Goal: Information Seeking & Learning: Learn about a topic

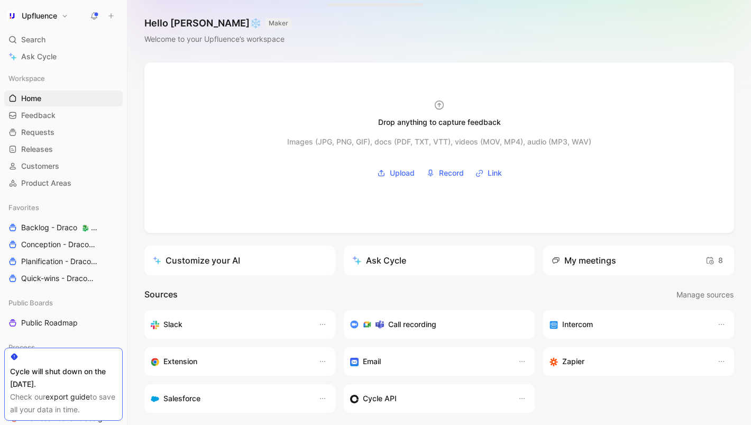
click at [423, 31] on div "Hello William ❄️ MAKER Welcome to your Upfluence’s workspace" at bounding box center [438, 31] width 623 height 62
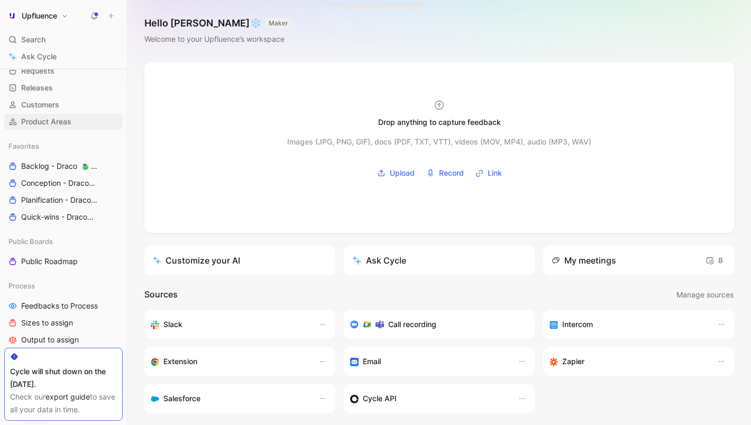
scroll to position [62, 0]
click at [46, 181] on span "Conception - Draco 🐉 Draco" at bounding box center [58, 182] width 74 height 11
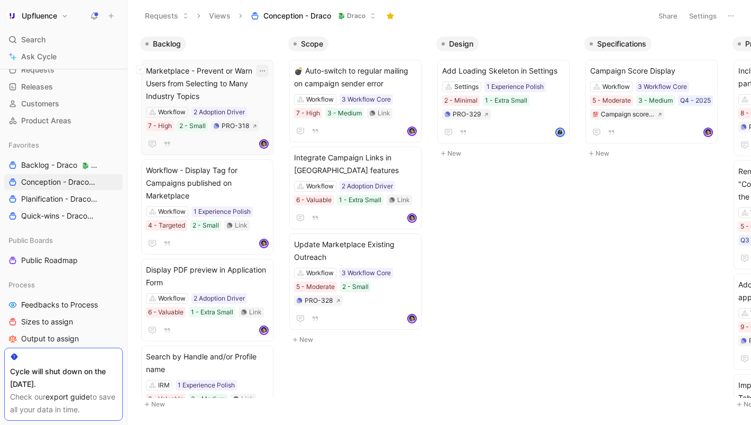
click at [267, 67] on icon "button" at bounding box center [262, 71] width 8 height 8
click at [221, 85] on span "Marketplace - Prevent or Warn Users from Selecting to Many Industry Topics" at bounding box center [207, 84] width 123 height 38
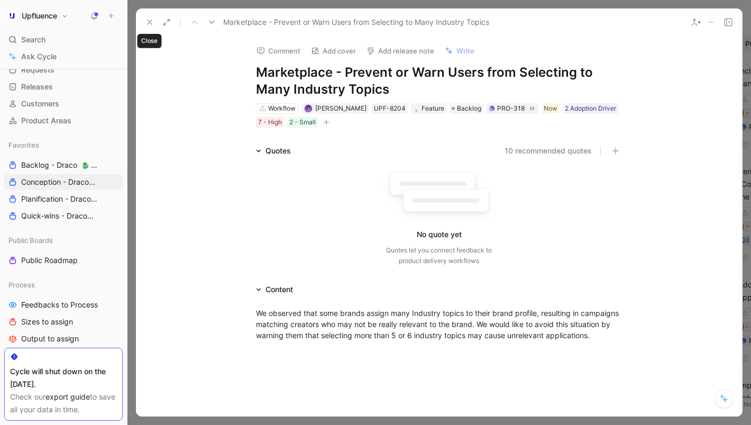
click at [150, 27] on button at bounding box center [149, 22] width 15 height 15
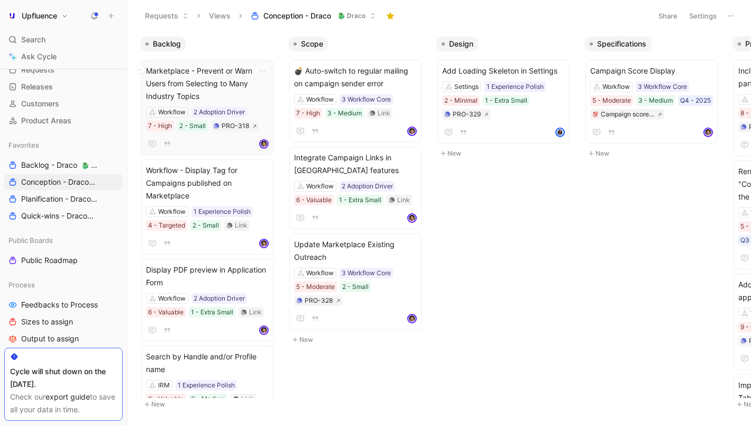
click at [236, 85] on span "Marketplace - Prevent or Warn Users from Selecting to Many Industry Topics" at bounding box center [207, 84] width 123 height 38
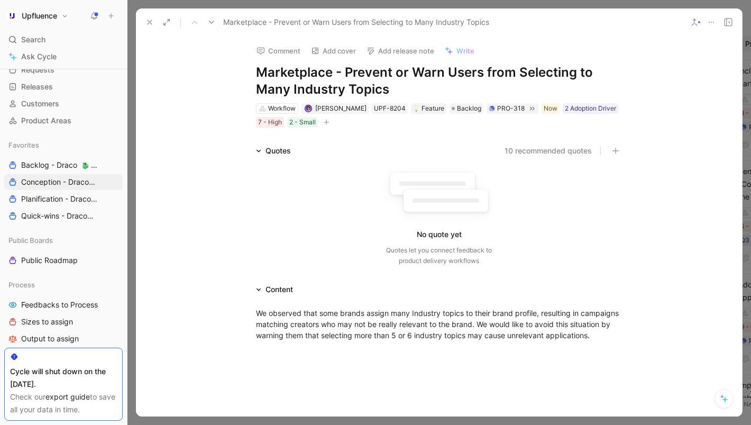
click at [710, 18] on icon at bounding box center [711, 22] width 8 height 8
click at [148, 20] on use at bounding box center [150, 22] width 4 height 4
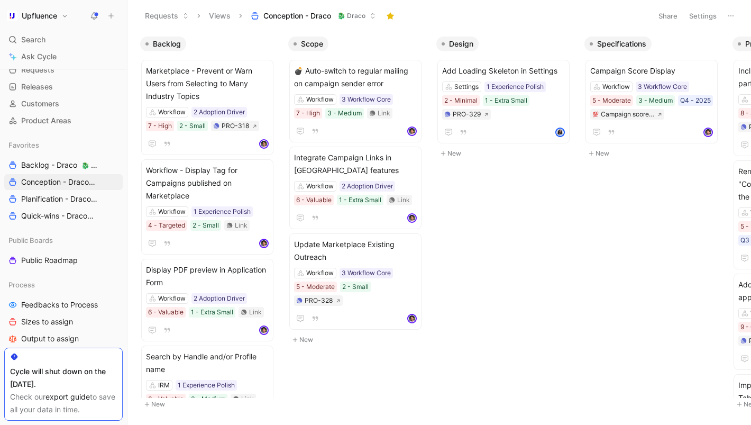
click at [505, 261] on div "Backlog Marketplace - Prevent or Warn Users from Selecting to Many Industry Top…" at bounding box center [438, 227] width 623 height 393
click at [415, 69] on icon "button" at bounding box center [410, 71] width 8 height 8
click at [336, 72] on span "💣 Auto-switch to regular mailing on campaign sender error" at bounding box center [355, 77] width 123 height 25
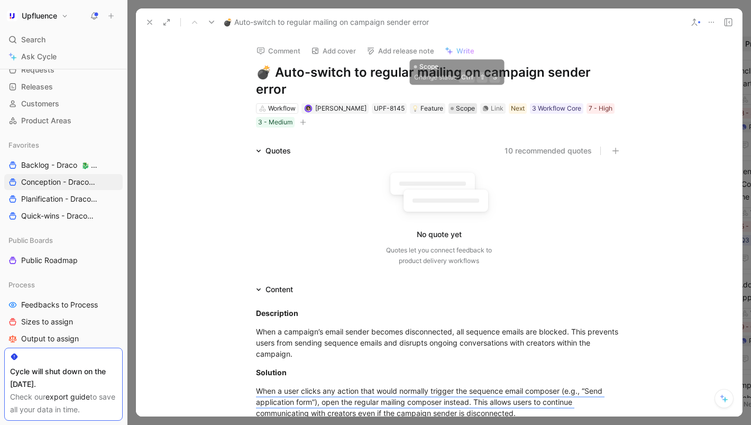
click at [456, 103] on span "Scope" at bounding box center [465, 108] width 19 height 11
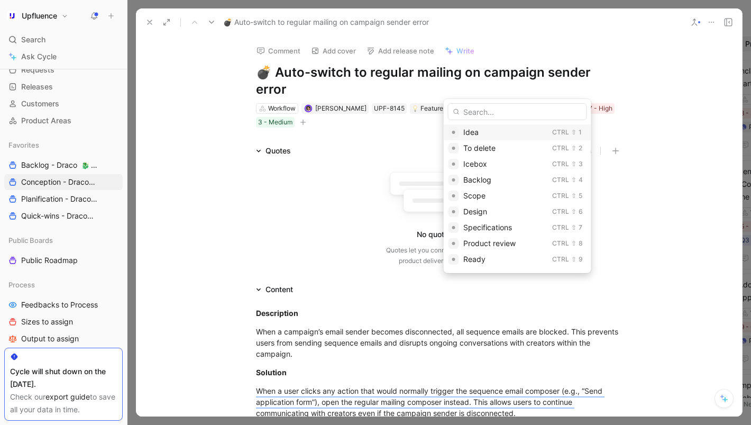
click at [468, 133] on span "Idea" at bounding box center [470, 131] width 15 height 9
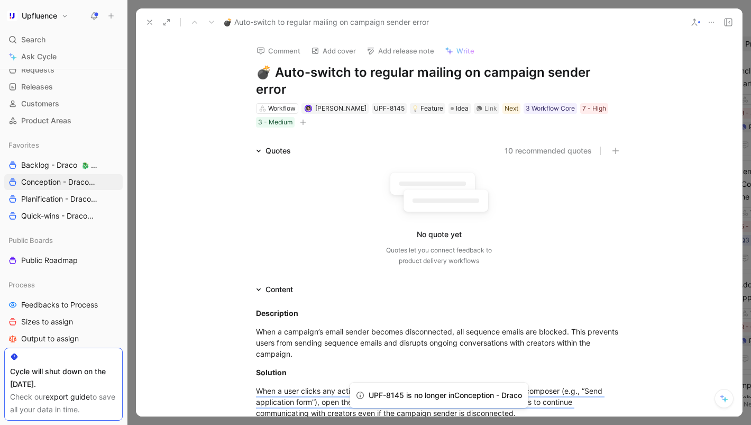
click at [144, 20] on button at bounding box center [149, 22] width 15 height 15
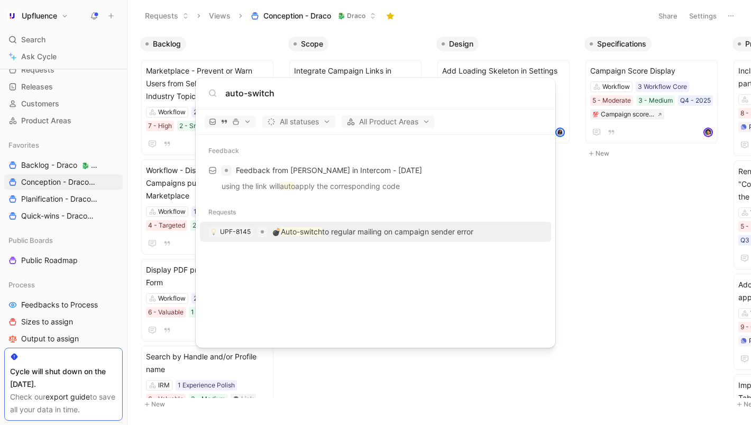
type input "auto-switch"
click at [340, 228] on p "💣 Auto-switch to regular mailing on campaign sender error" at bounding box center [372, 231] width 201 height 13
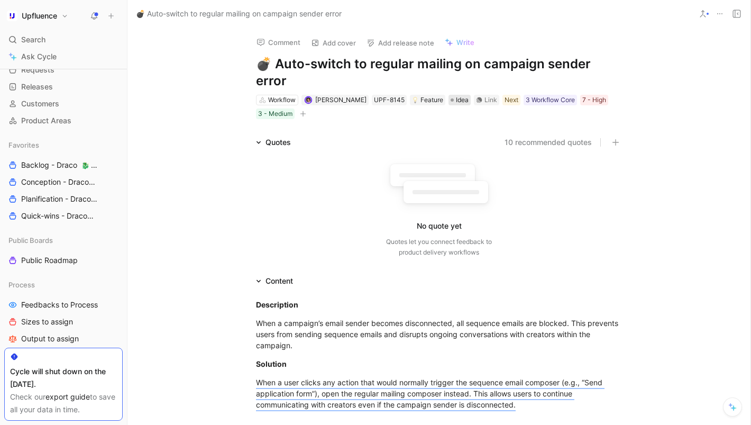
click at [456, 95] on span "Idea" at bounding box center [462, 100] width 13 height 11
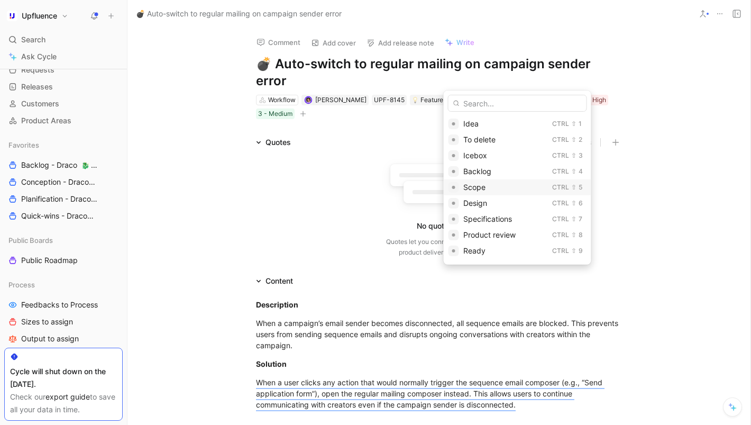
click at [467, 187] on span "Scope" at bounding box center [474, 186] width 22 height 9
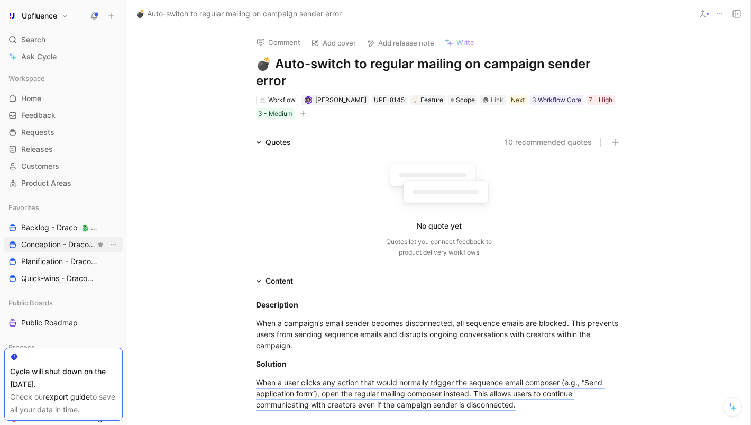
click at [44, 247] on span "Conception - Draco 🐉 Draco" at bounding box center [58, 244] width 74 height 11
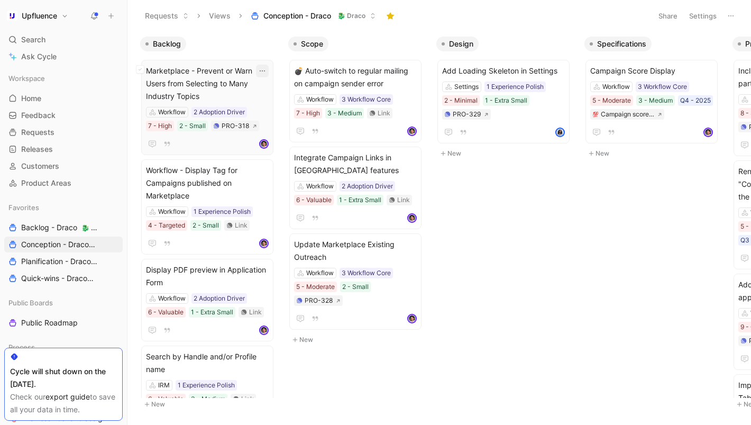
click at [267, 70] on icon "button" at bounding box center [262, 71] width 8 height 8
click at [210, 81] on span "Marketplace - Prevent or Warn Users from Selecting to Many Industry Topics" at bounding box center [207, 84] width 123 height 38
click at [192, 171] on span "Workflow - Display Tag for Campaigns published on Marketplace" at bounding box center [207, 183] width 123 height 38
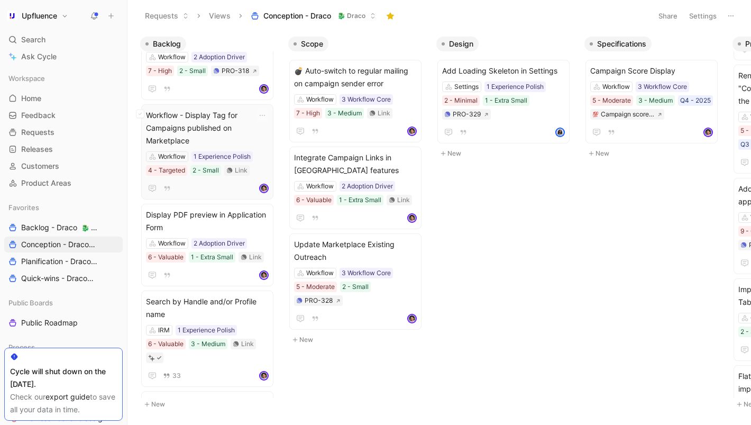
scroll to position [56, 0]
click at [175, 217] on span "Display PDF preview in Application Form" at bounding box center [207, 220] width 123 height 25
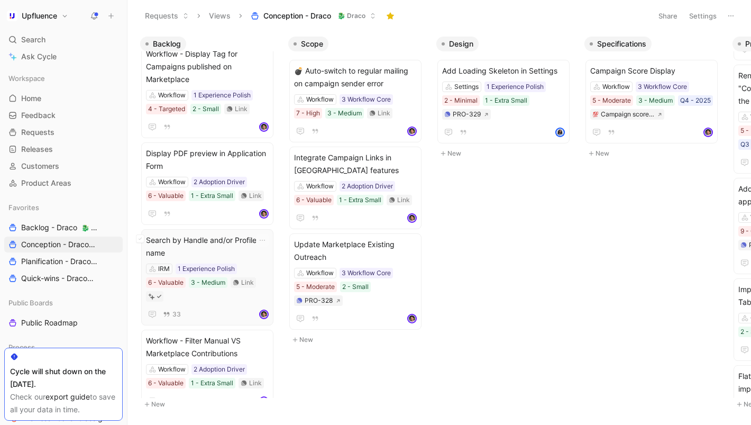
click at [169, 240] on span "Search by Handle and/or Profile name" at bounding box center [207, 246] width 123 height 25
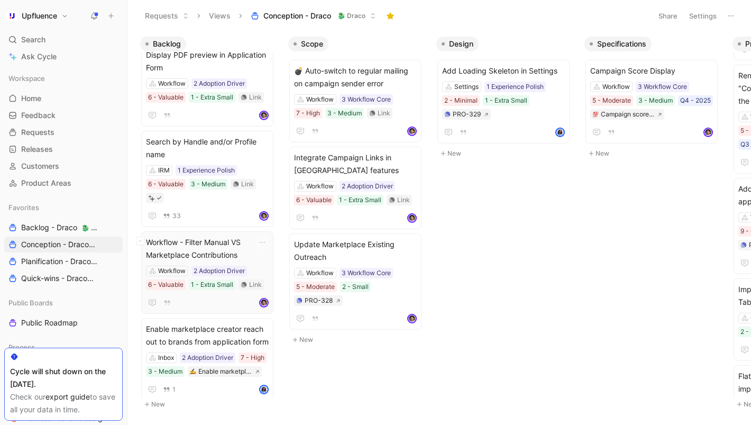
click at [173, 242] on span "Workflow - Filter Manual VS Marketplace Contributions" at bounding box center [207, 248] width 123 height 25
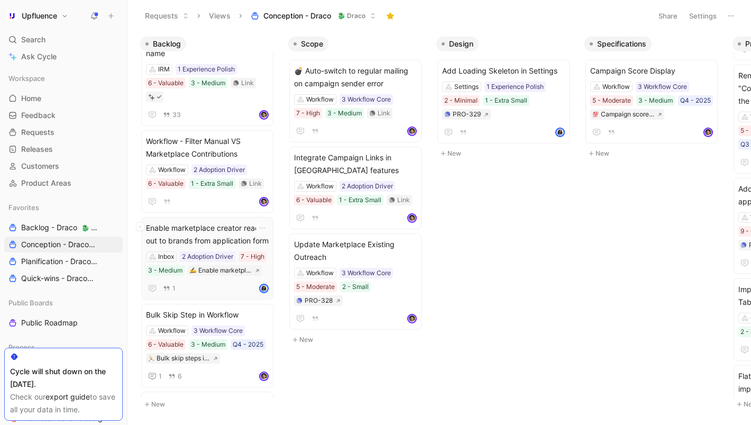
click at [182, 230] on span "Enable marketplace creator reach out to brands from application form" at bounding box center [207, 234] width 123 height 25
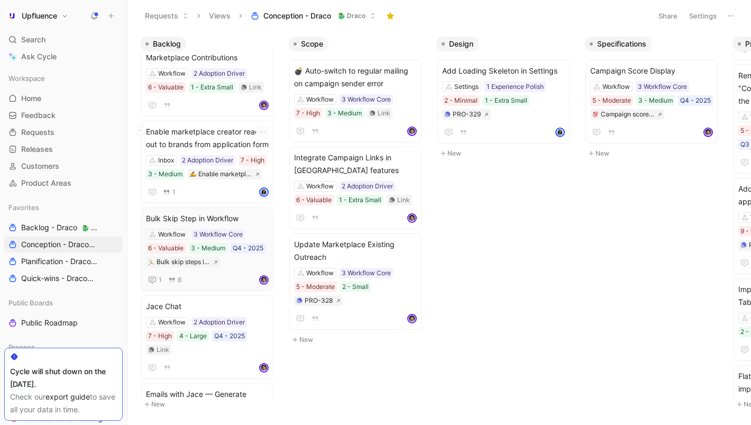
scroll to position [412, 0]
click at [191, 221] on span "Bulk Skip Step in Workflow" at bounding box center [207, 218] width 123 height 13
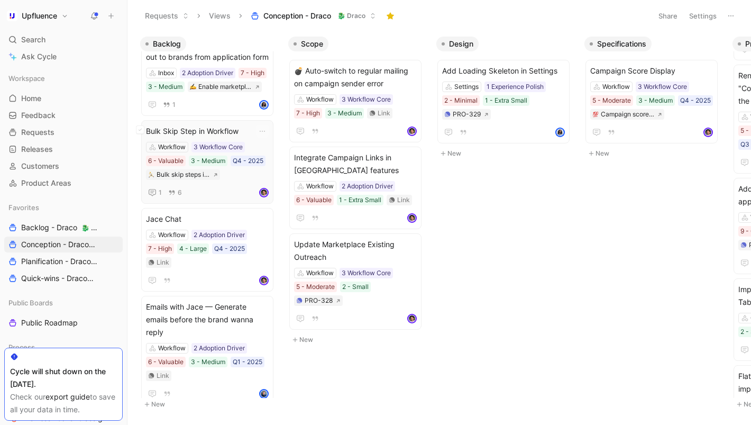
scroll to position [501, 0]
click at [177, 218] on span "Jace Chat" at bounding box center [207, 217] width 123 height 13
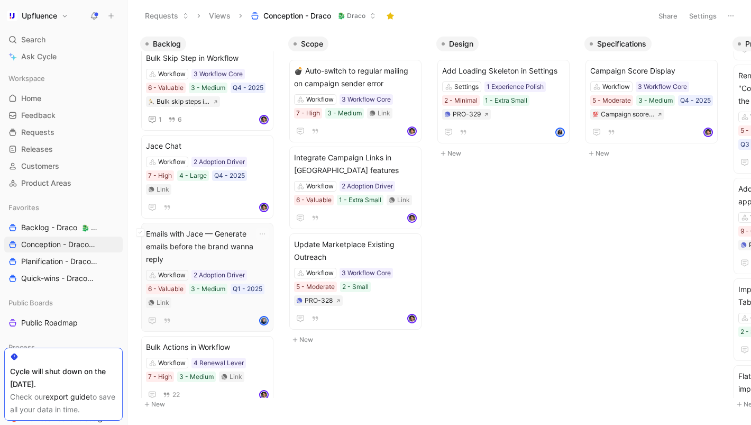
click at [169, 236] on span "Emails with Jace — Generate emails before the brand wanna reply" at bounding box center [207, 246] width 123 height 38
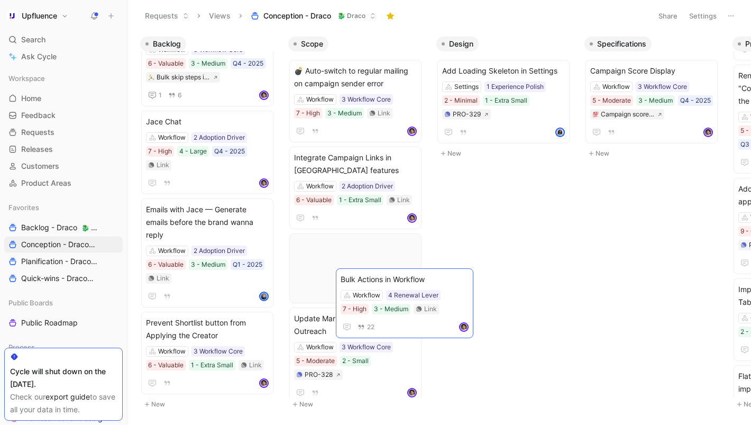
scroll to position [584, 0]
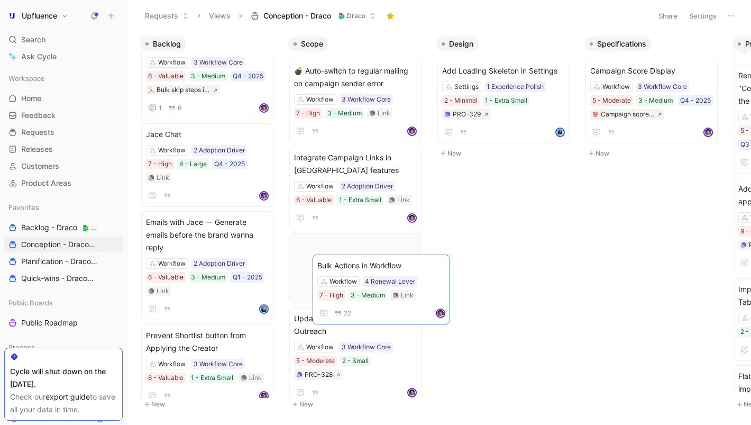
drag, startPoint x: 167, startPoint y: 265, endPoint x: 338, endPoint y: 265, distance: 171.3
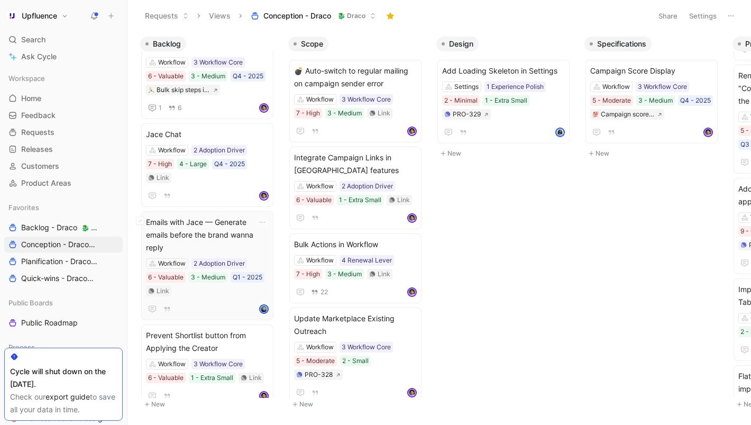
click at [199, 224] on span "Emails with Jace — Generate emails before the brand wanna reply" at bounding box center [207, 235] width 123 height 38
click at [179, 329] on span "Prevent Shortlist button from Applying the Creator" at bounding box center [207, 341] width 123 height 25
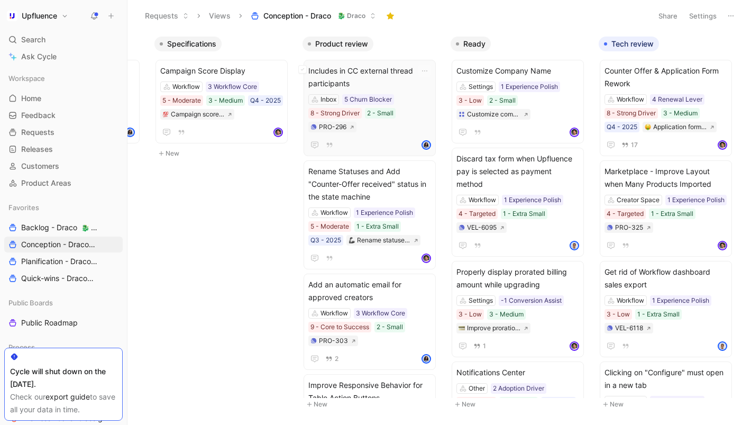
scroll to position [0, 0]
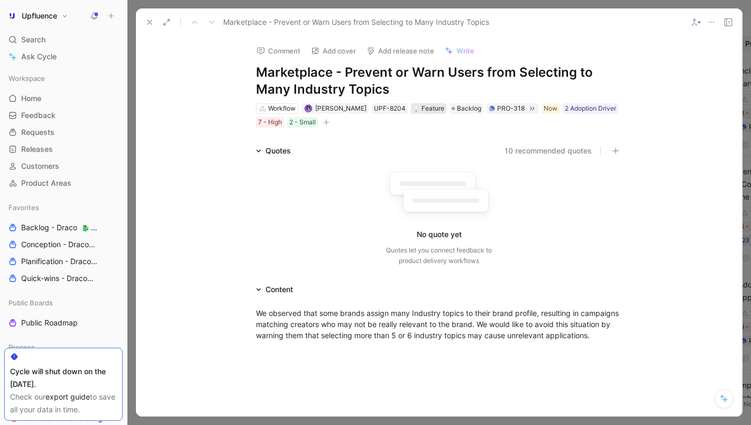
click at [425, 105] on div "Feature" at bounding box center [428, 108] width 31 height 11
click at [464, 110] on span "Backlog" at bounding box center [469, 108] width 24 height 11
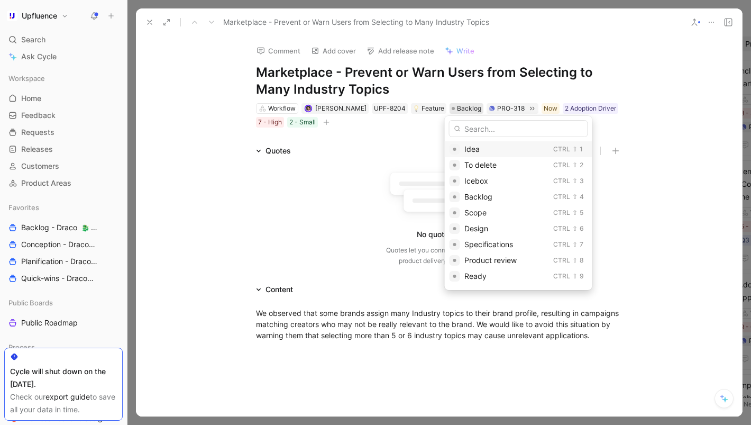
click at [478, 149] on span "Idea" at bounding box center [471, 148] width 15 height 9
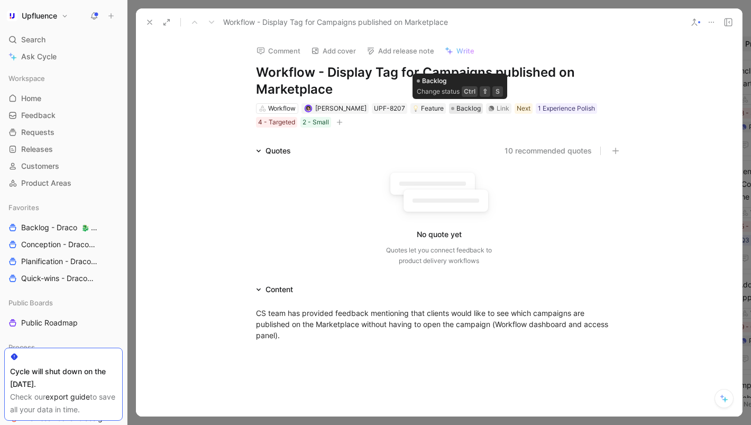
click at [461, 111] on span "Backlog" at bounding box center [468, 108] width 24 height 11
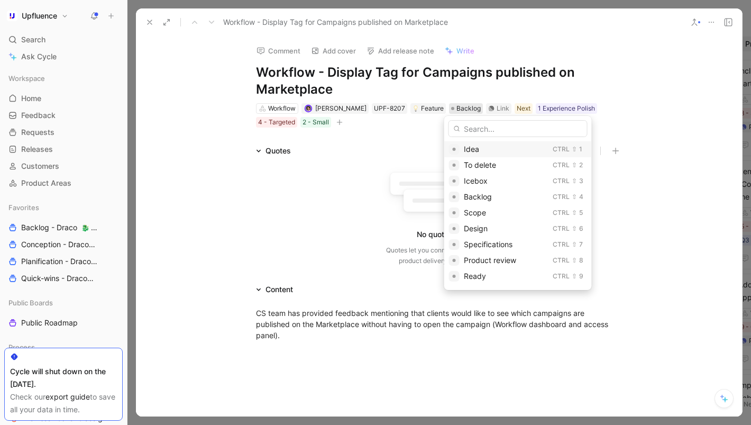
click at [470, 151] on span "Idea" at bounding box center [471, 148] width 15 height 9
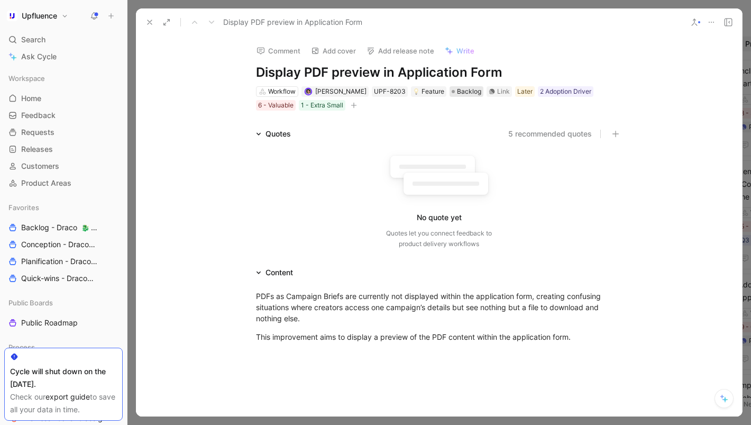
click at [465, 90] on span "Backlog" at bounding box center [469, 91] width 24 height 11
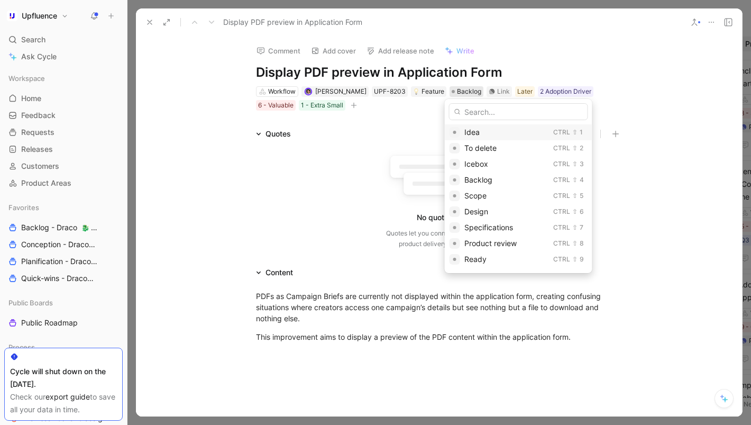
click at [469, 133] on span "Idea" at bounding box center [471, 131] width 15 height 9
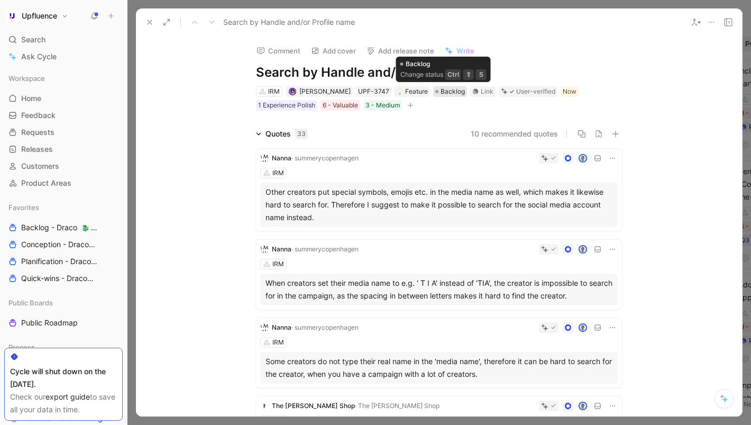
click at [448, 92] on span "Backlog" at bounding box center [453, 91] width 24 height 11
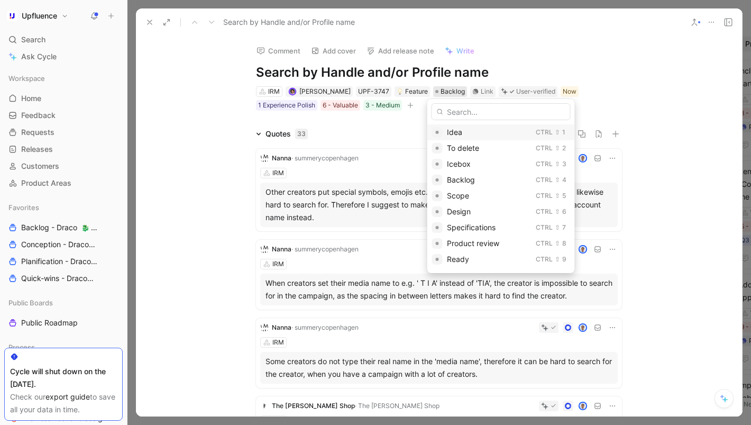
click at [453, 132] on span "Idea" at bounding box center [454, 131] width 15 height 9
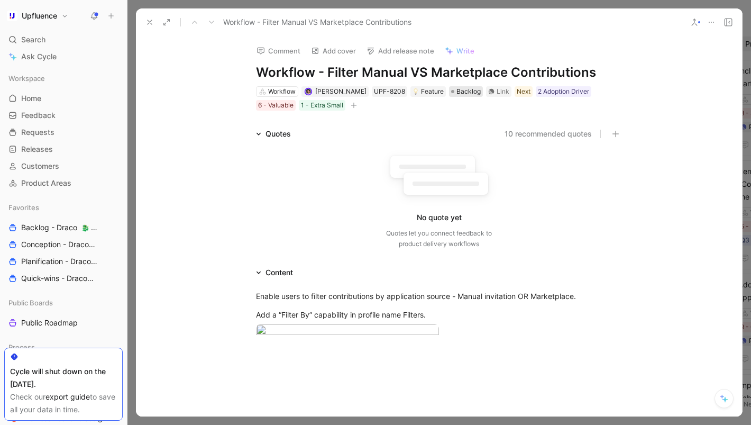
click at [465, 95] on span "Backlog" at bounding box center [468, 91] width 24 height 11
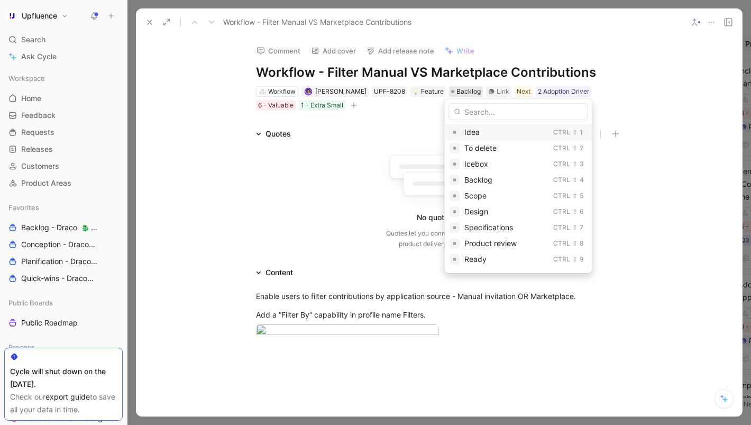
click at [469, 135] on span "Idea" at bounding box center [471, 131] width 15 height 9
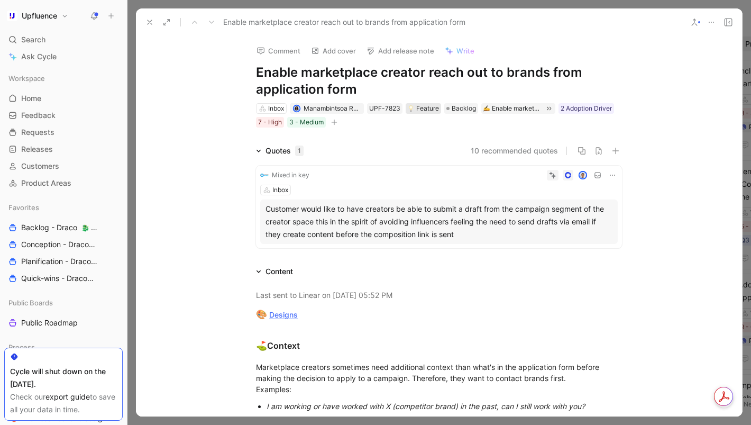
click at [430, 107] on div "Feature" at bounding box center [423, 108] width 31 height 11
click at [458, 112] on span "Backlog" at bounding box center [464, 108] width 24 height 11
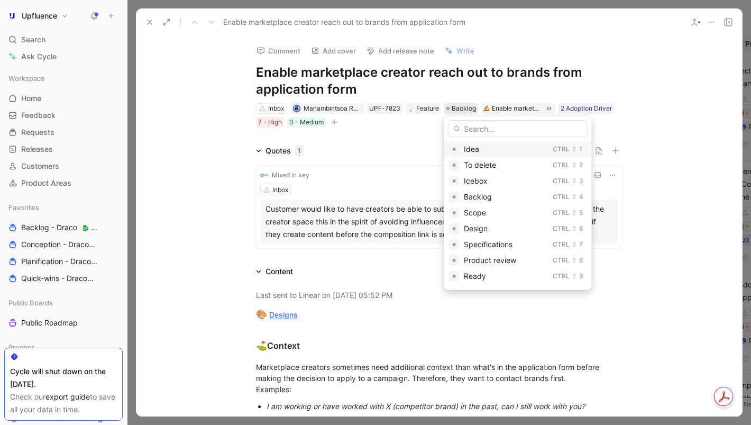
click at [467, 149] on span "Idea" at bounding box center [471, 148] width 15 height 9
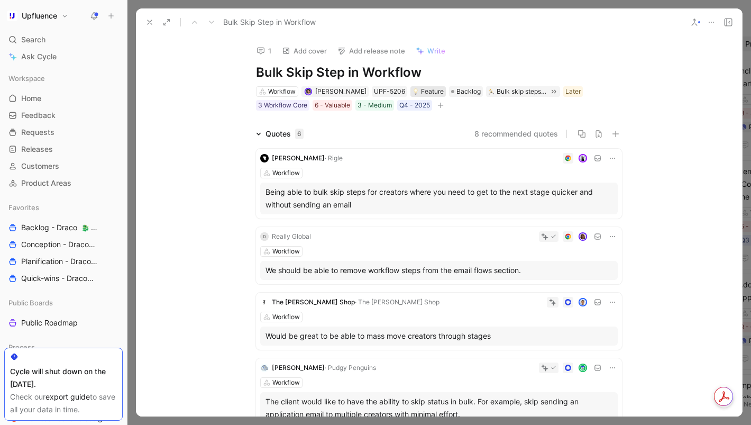
click at [432, 89] on div "Feature" at bounding box center [427, 91] width 31 height 11
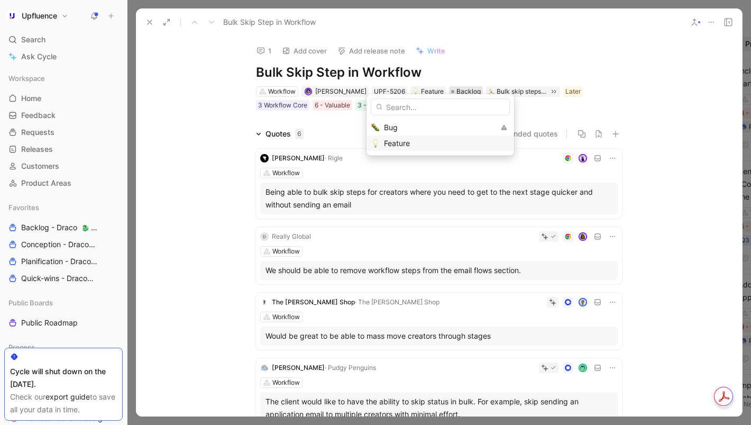
click at [465, 88] on span "Backlog" at bounding box center [468, 91] width 24 height 11
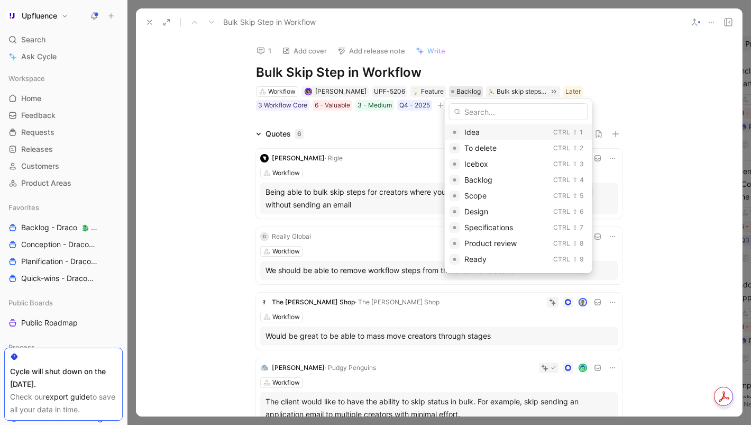
click at [466, 131] on span "Idea" at bounding box center [471, 131] width 15 height 9
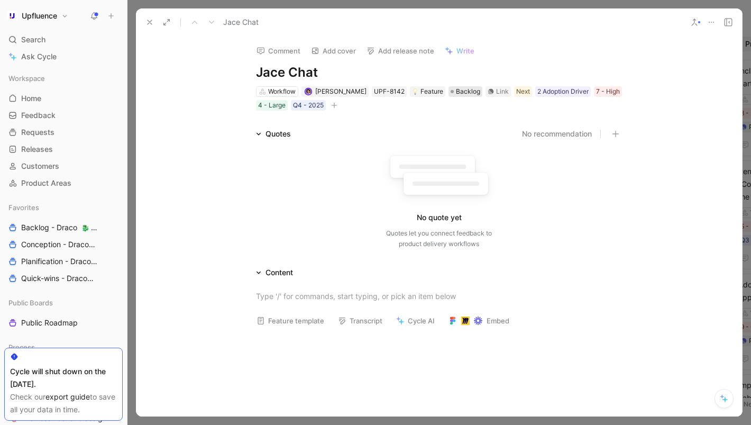
click at [463, 93] on span "Backlog" at bounding box center [468, 91] width 24 height 11
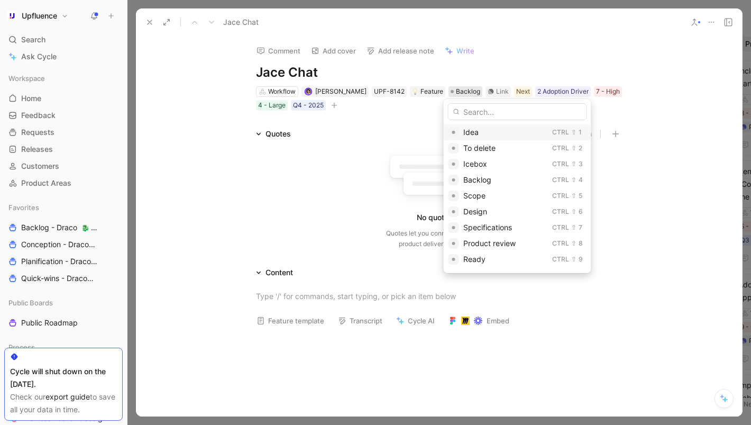
click at [465, 130] on span "Idea" at bounding box center [470, 131] width 15 height 9
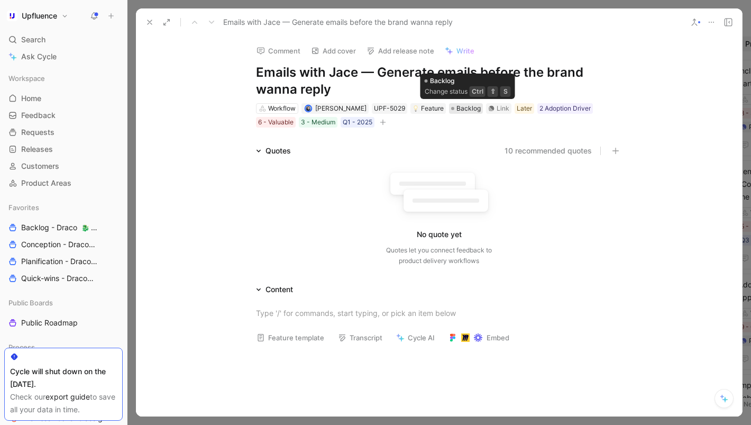
click at [474, 111] on span "Backlog" at bounding box center [468, 108] width 24 height 11
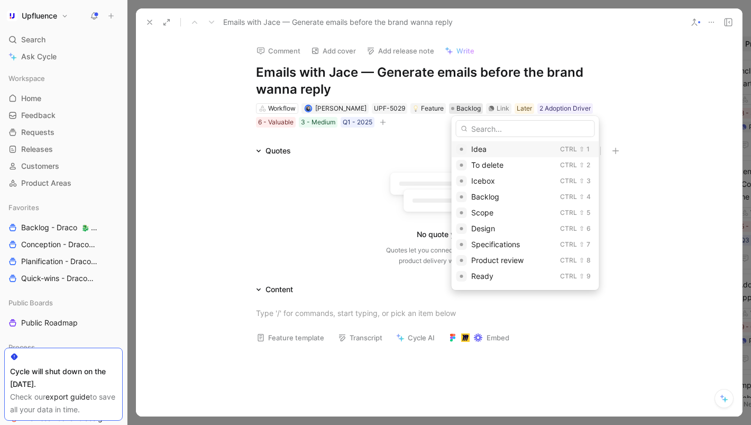
click at [473, 146] on span "Idea" at bounding box center [478, 148] width 15 height 9
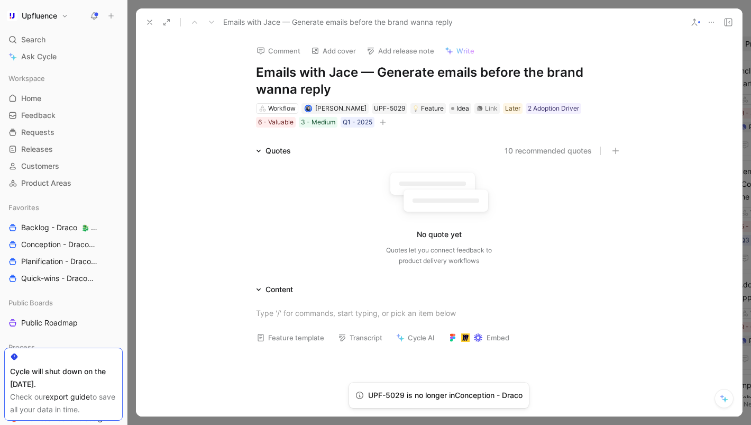
click at [197, 108] on div "Comment Add cover Add release note Write Emails with Jace — Generate emails bef…" at bounding box center [439, 226] width 606 height 380
click at [466, 112] on span "Idea" at bounding box center [462, 108] width 13 height 11
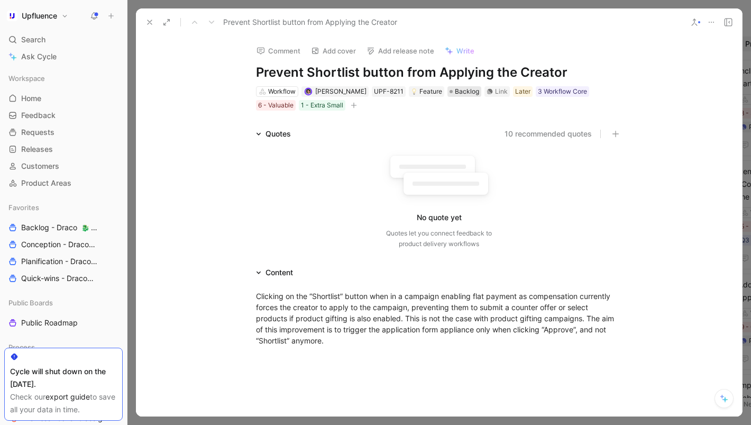
click at [463, 88] on span "Backlog" at bounding box center [467, 91] width 24 height 11
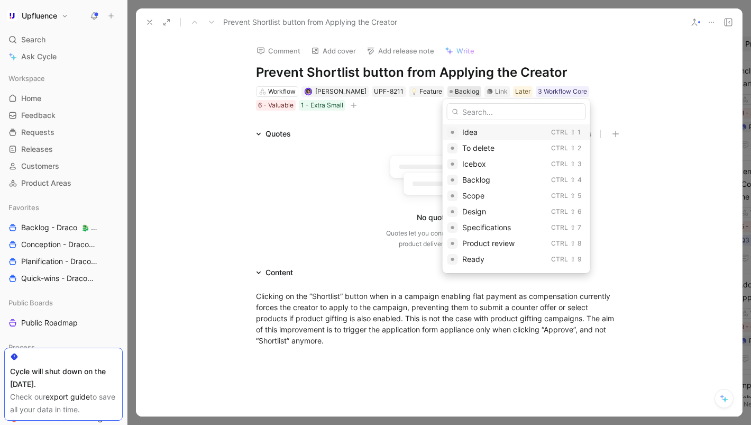
click at [466, 133] on span "Idea" at bounding box center [469, 131] width 15 height 9
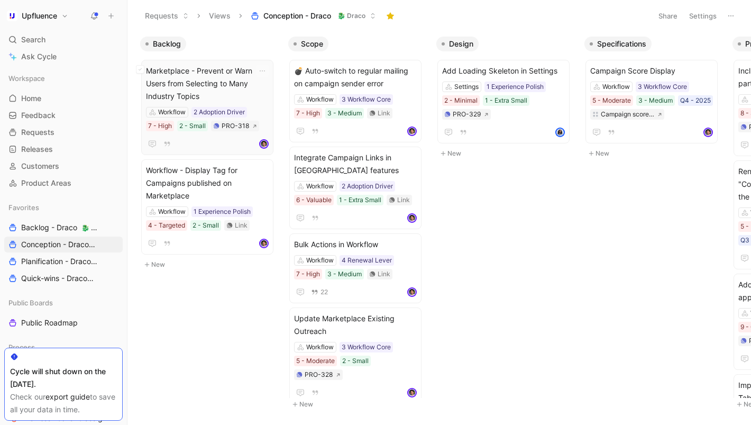
click at [192, 88] on span "Marketplace - Prevent or Warn Users from Selecting to Many Industry Topics" at bounding box center [207, 84] width 123 height 38
click at [178, 169] on span "Workflow - Display Tag for Campaigns published on Marketplace" at bounding box center [207, 183] width 123 height 38
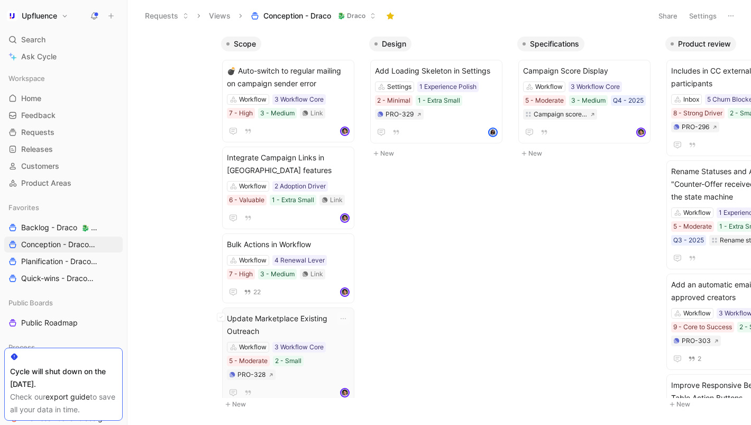
click at [272, 322] on span "Update Marketplace Existing Outreach" at bounding box center [288, 324] width 123 height 25
click at [280, 161] on span "Integrate Campaign Links in [GEOGRAPHIC_DATA] features" at bounding box center [288, 163] width 123 height 25
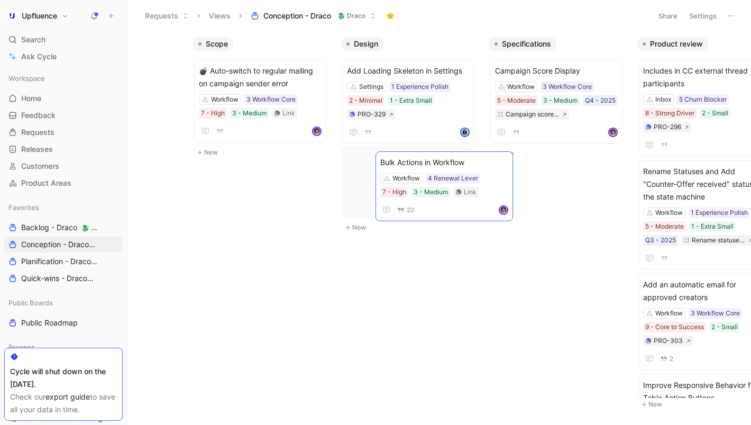
scroll to position [0, 112]
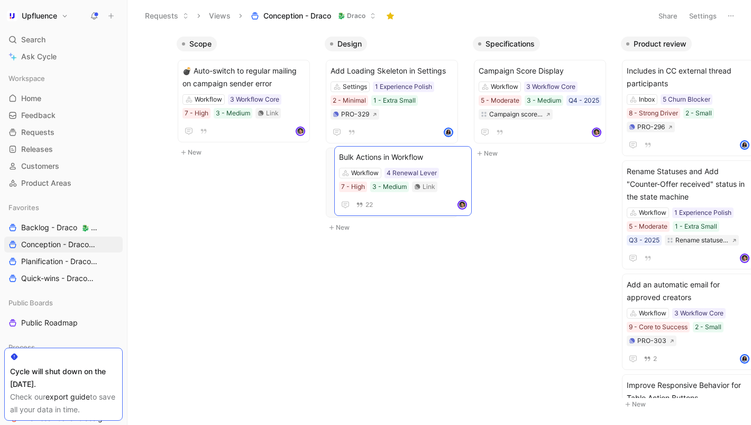
drag, startPoint x: 225, startPoint y: 152, endPoint x: 365, endPoint y: 151, distance: 140.1
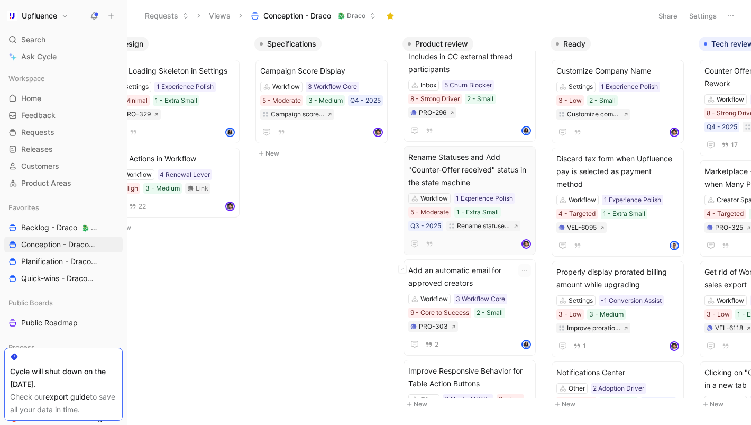
scroll to position [0, 0]
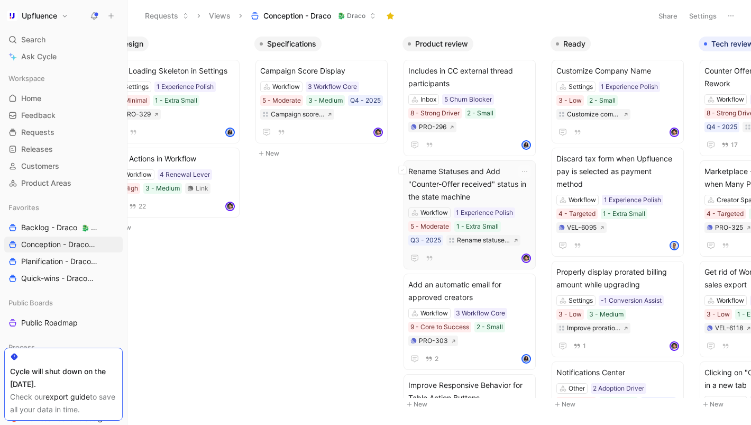
click at [498, 178] on span "Rename Statuses and Add "Counter-Offer received" status in the state machine" at bounding box center [469, 184] width 123 height 38
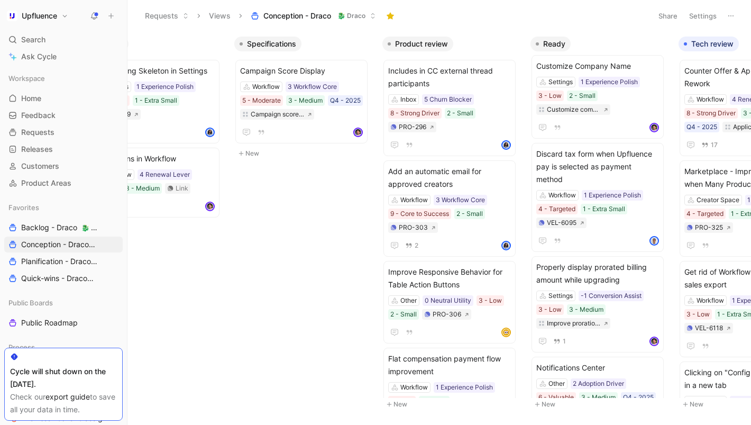
scroll to position [0, 333]
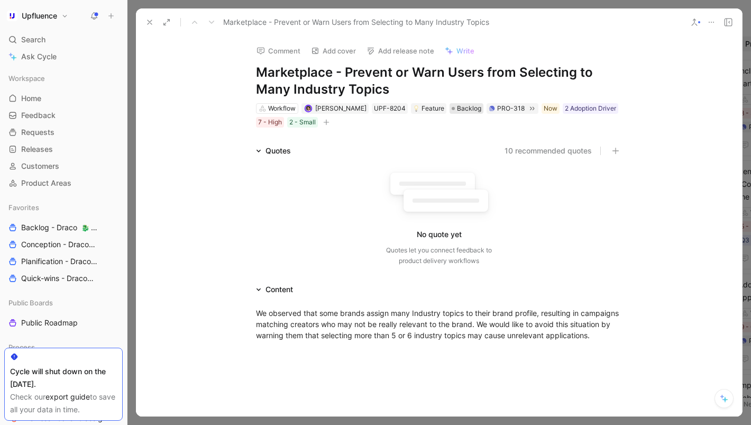
click at [462, 104] on span "Backlog" at bounding box center [469, 108] width 24 height 11
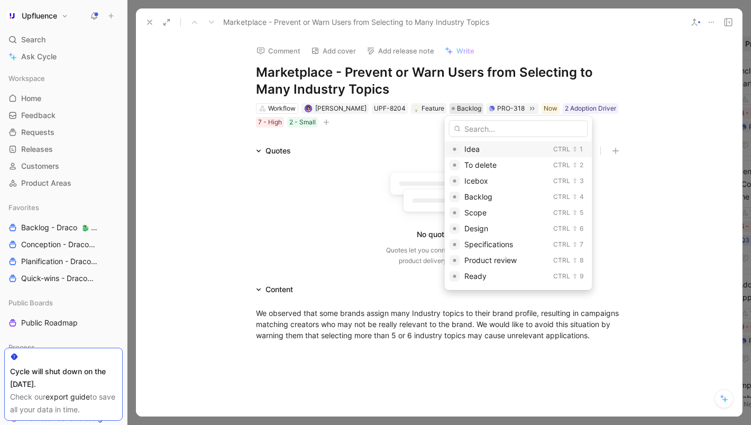
click at [469, 148] on span "Idea" at bounding box center [471, 148] width 15 height 9
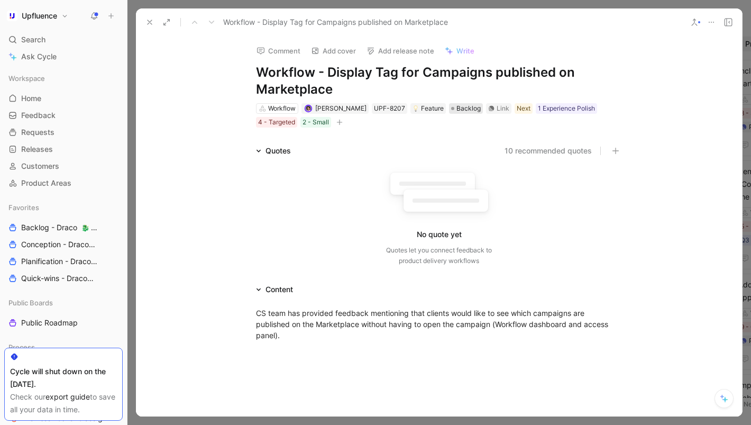
click at [456, 109] on span "Backlog" at bounding box center [468, 108] width 24 height 11
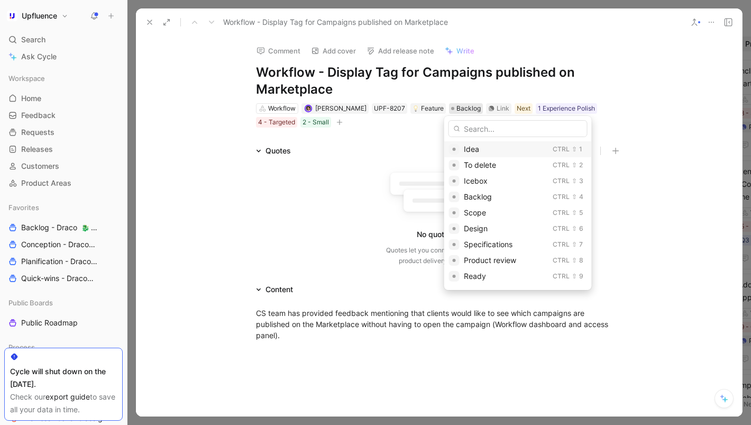
click at [466, 149] on span "Idea" at bounding box center [471, 148] width 15 height 9
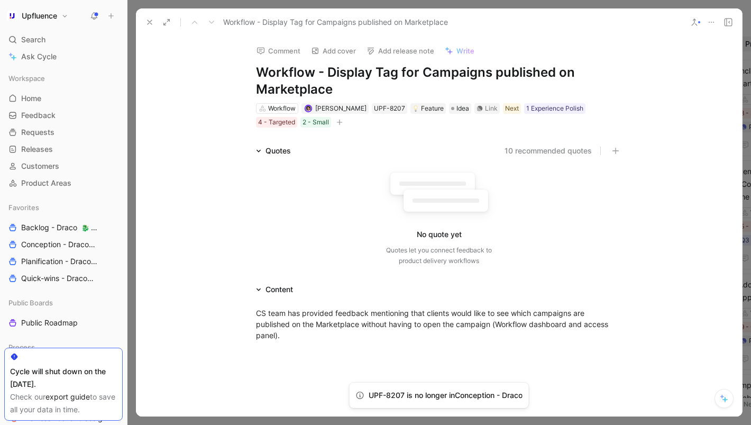
click at [199, 103] on div "Comment Add cover Add release note Write Workflow - Display Tag for Campaigns p…" at bounding box center [439, 226] width 606 height 380
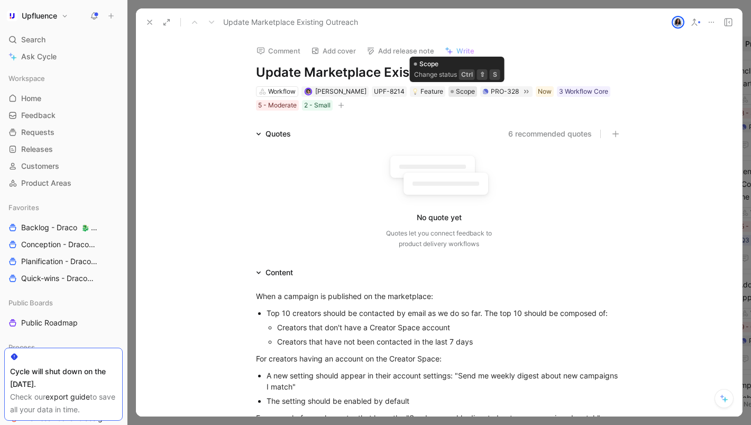
click at [456, 94] on span "Scope" at bounding box center [465, 91] width 19 height 11
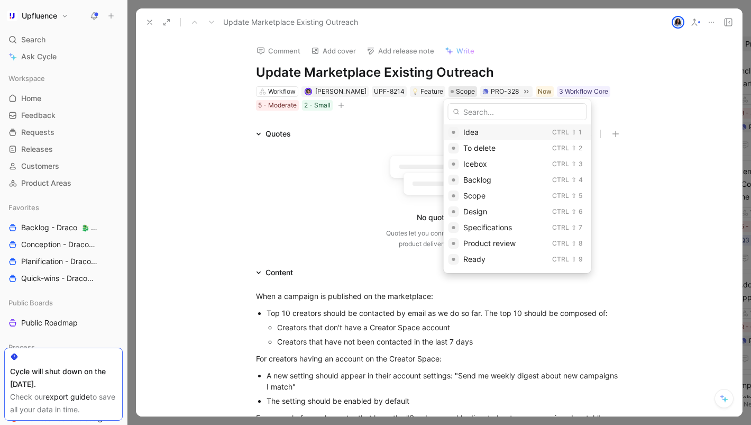
click at [472, 131] on span "Idea" at bounding box center [470, 131] width 15 height 9
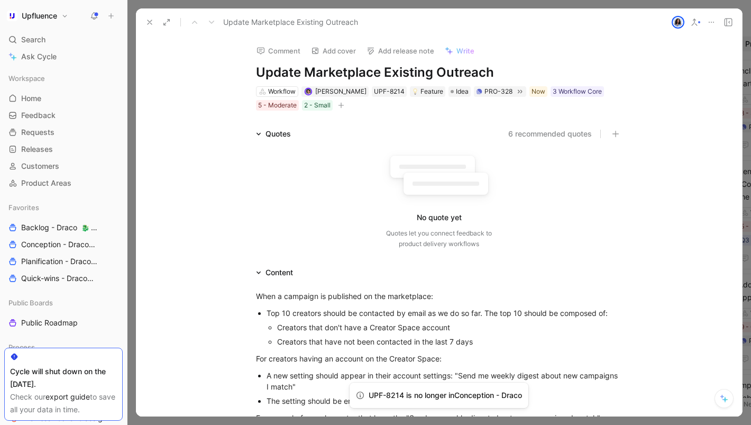
click at [202, 84] on div "Comment Add cover Add release note Write Update Marketplace Existing Outreach W…" at bounding box center [439, 226] width 606 height 380
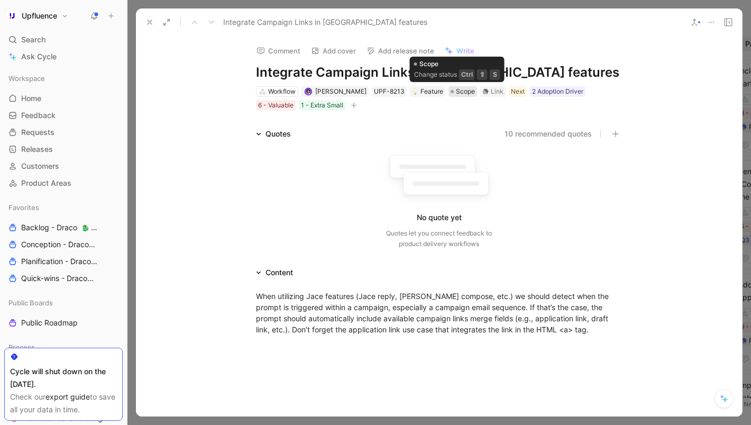
click at [456, 90] on span "Scope" at bounding box center [465, 91] width 19 height 11
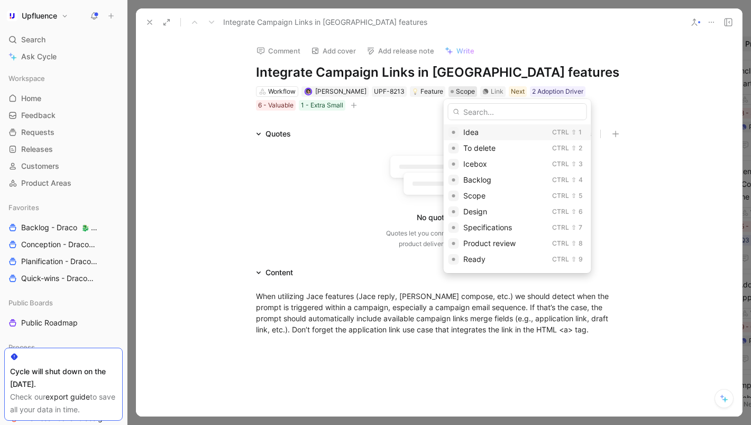
click at [467, 133] on span "Idea" at bounding box center [470, 131] width 15 height 9
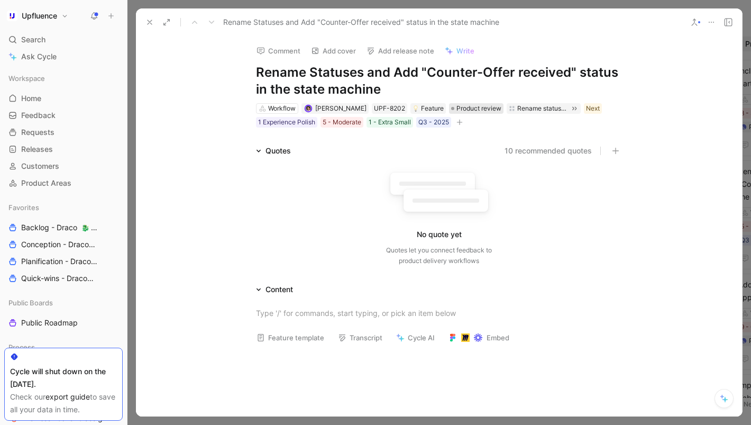
click at [483, 110] on span "Product review" at bounding box center [478, 108] width 45 height 11
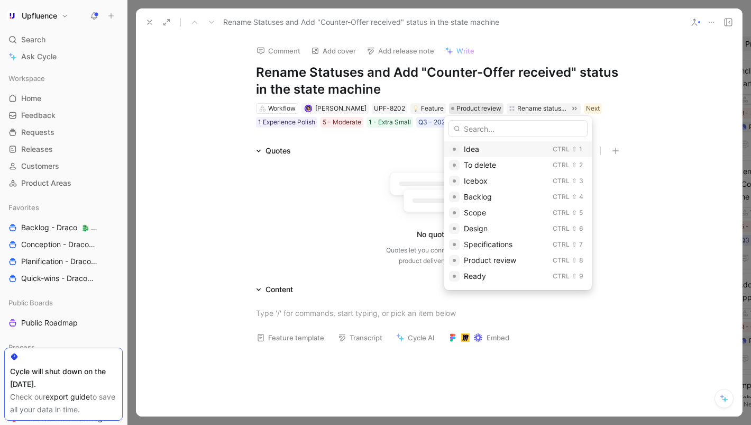
click at [471, 149] on span "Idea" at bounding box center [471, 148] width 15 height 9
